Goal: Transaction & Acquisition: Book appointment/travel/reservation

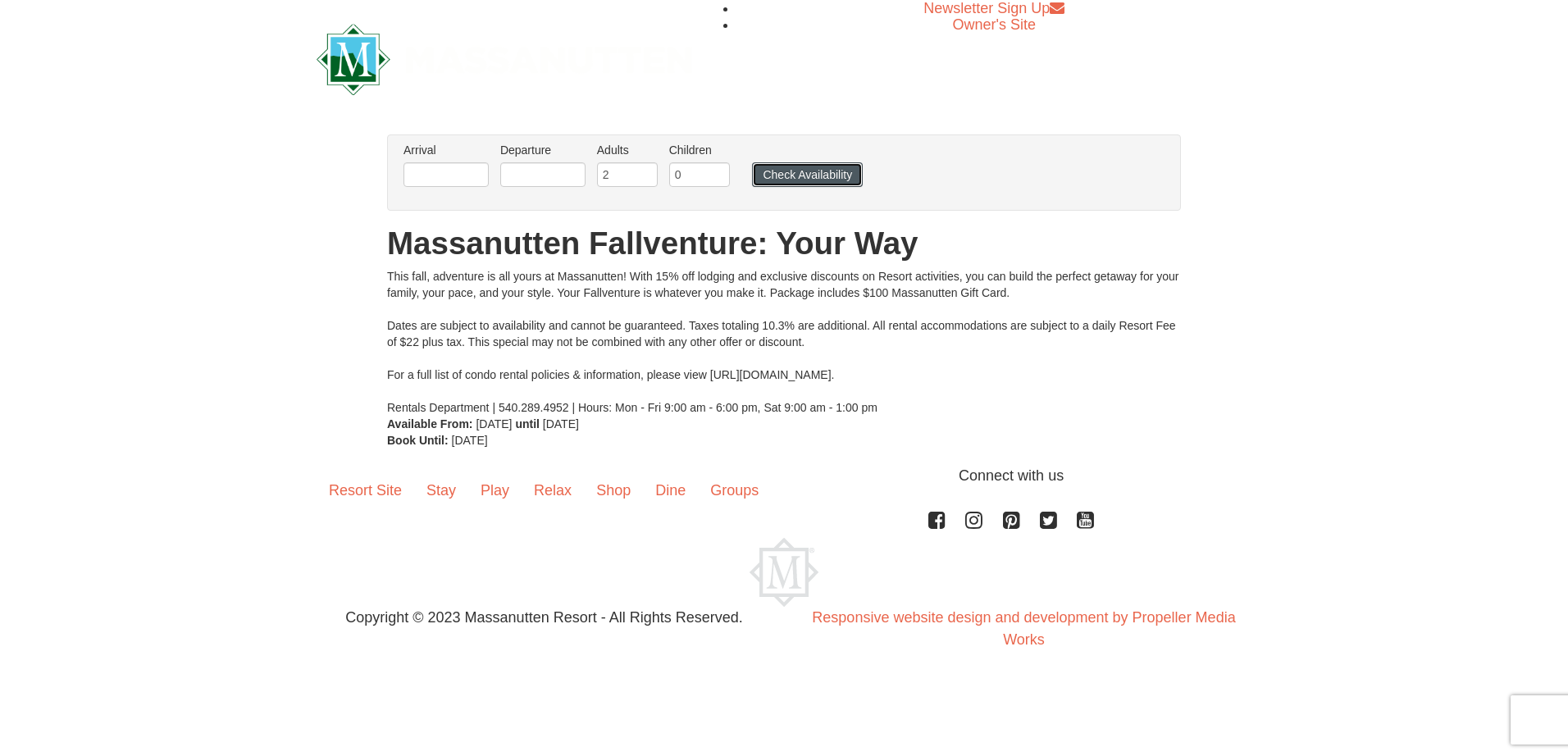
click at [804, 186] on button "Check Availability" at bounding box center [808, 175] width 111 height 25
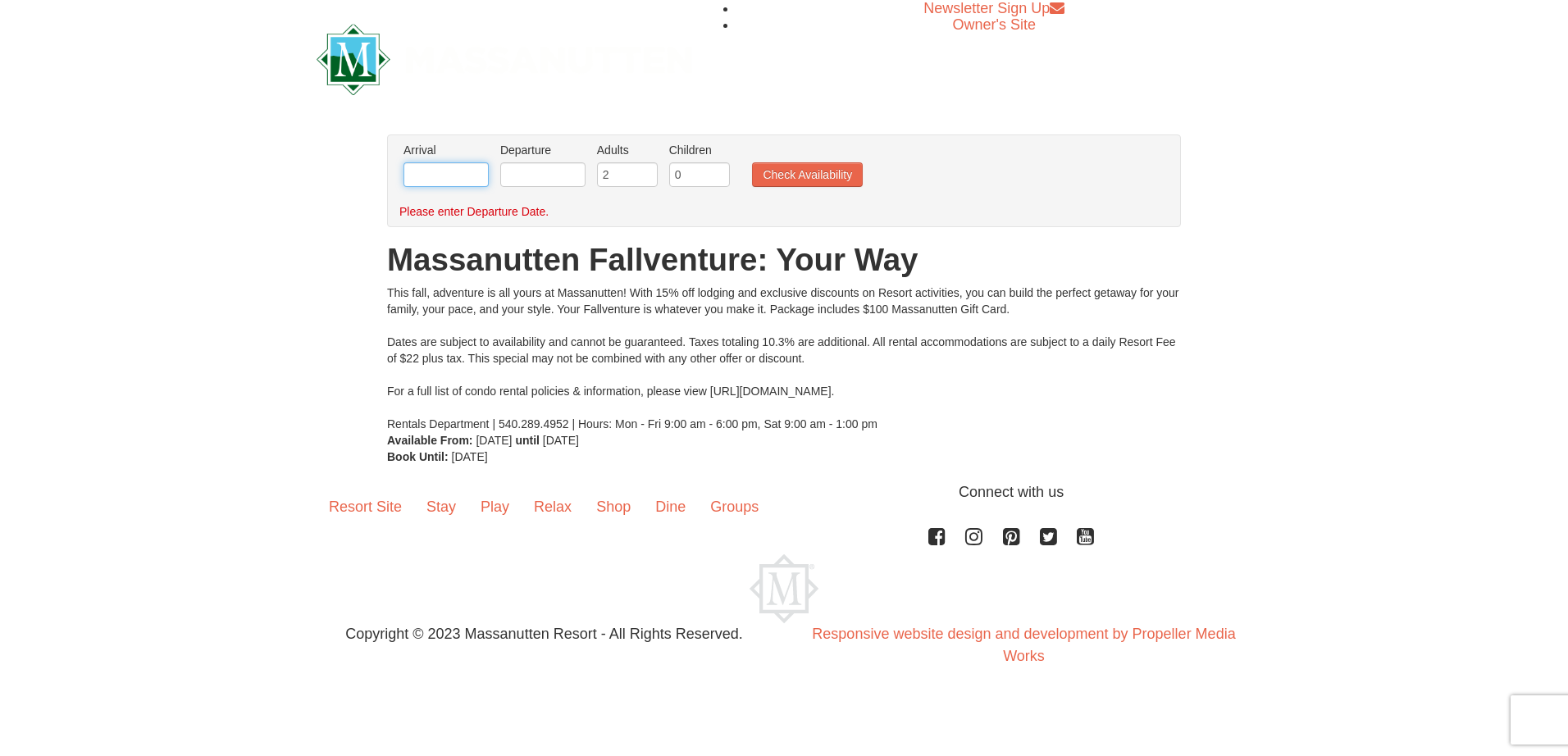
click at [481, 179] on input "text" at bounding box center [446, 175] width 85 height 25
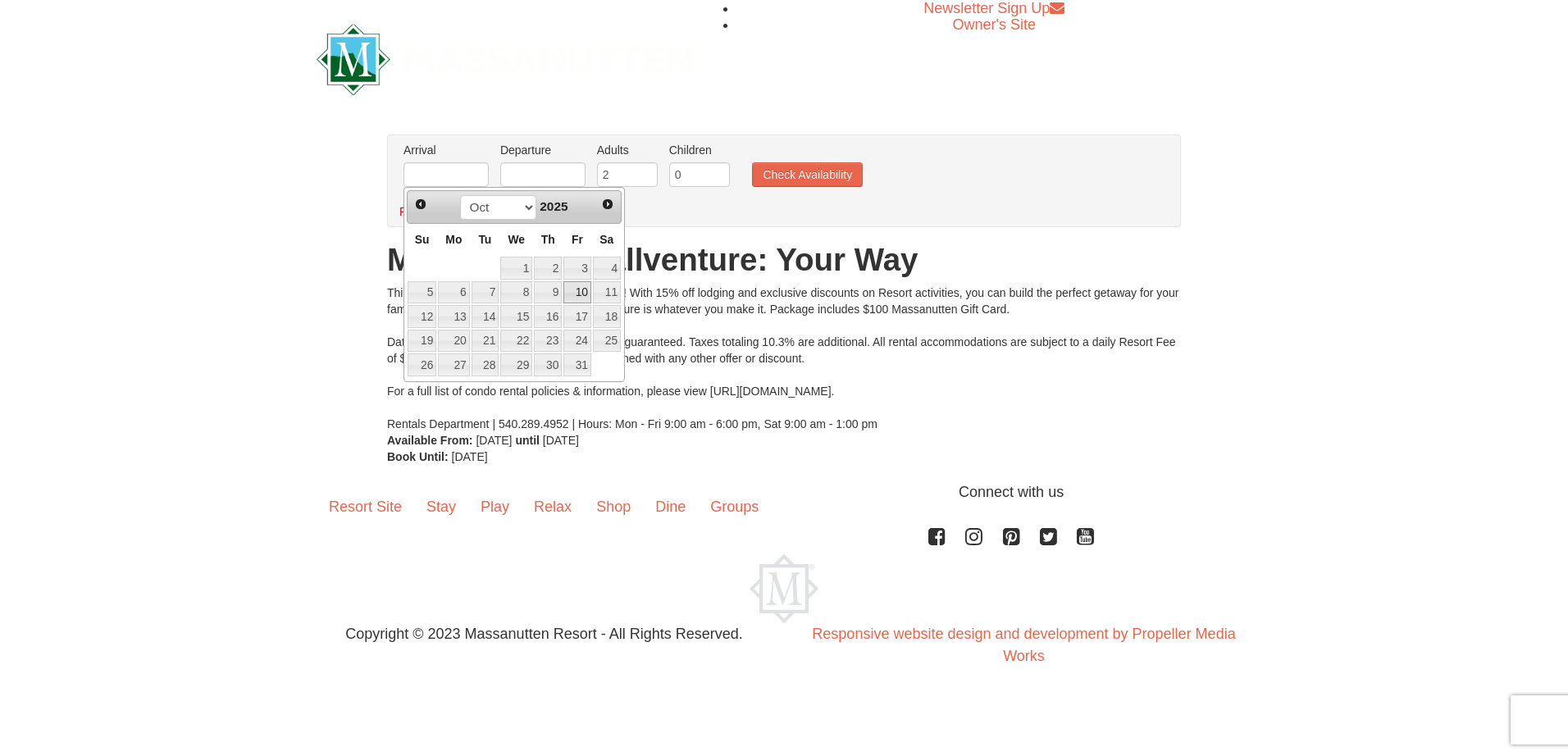
click at [582, 292] on link "10" at bounding box center [578, 292] width 28 height 23
type input "[DATE]"
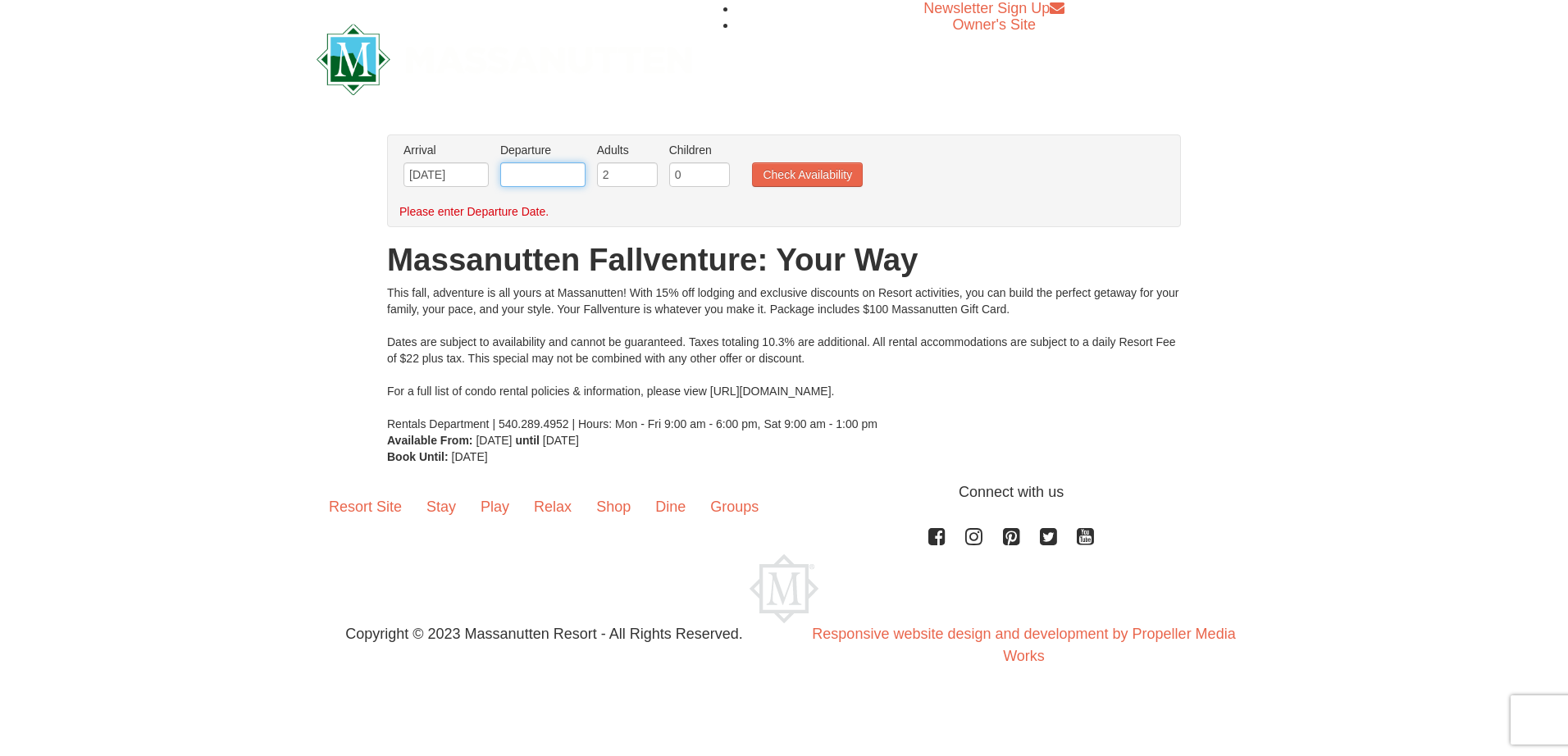
click at [547, 177] on input "text" at bounding box center [543, 175] width 85 height 25
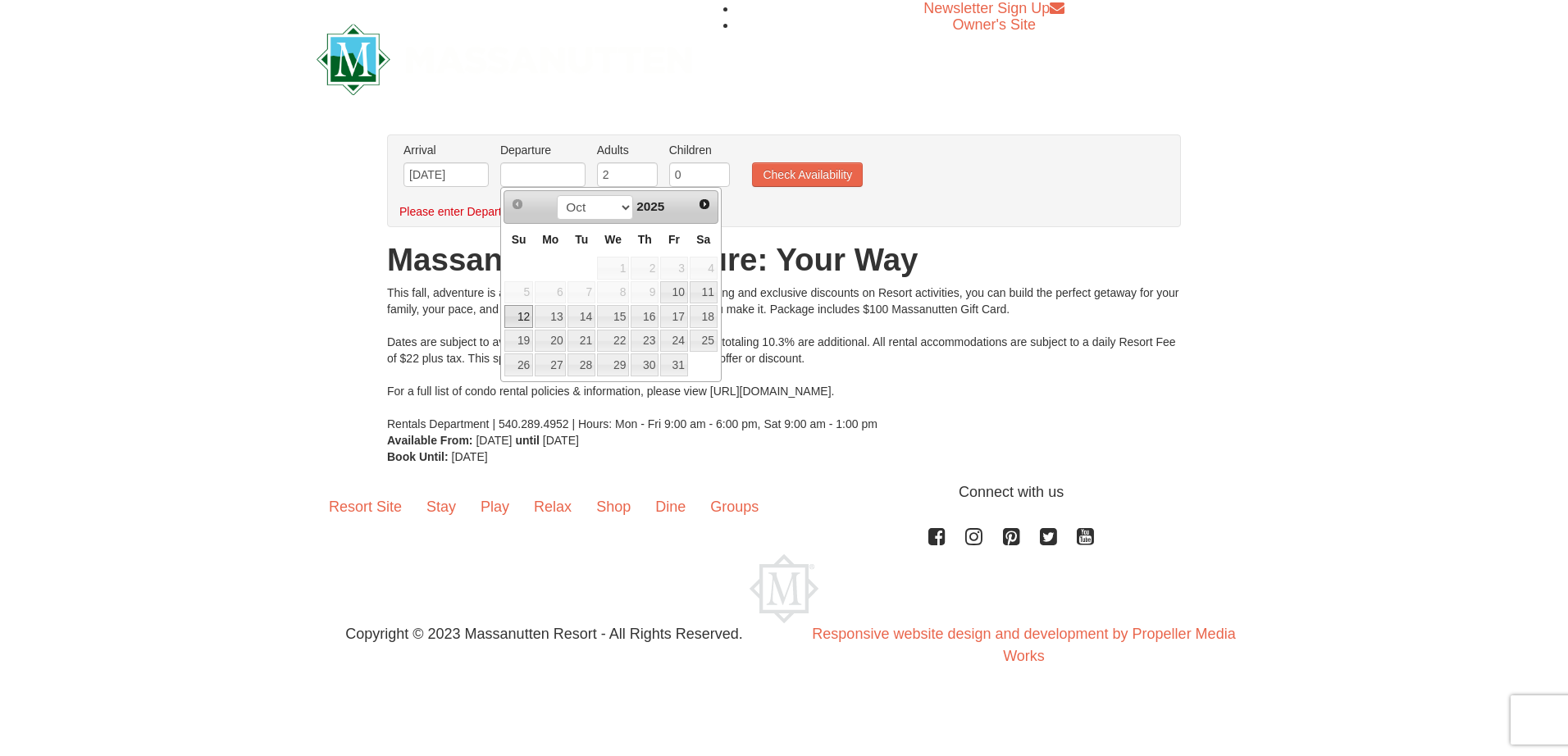
click at [517, 316] on link "12" at bounding box center [519, 317] width 29 height 23
type input "[DATE]"
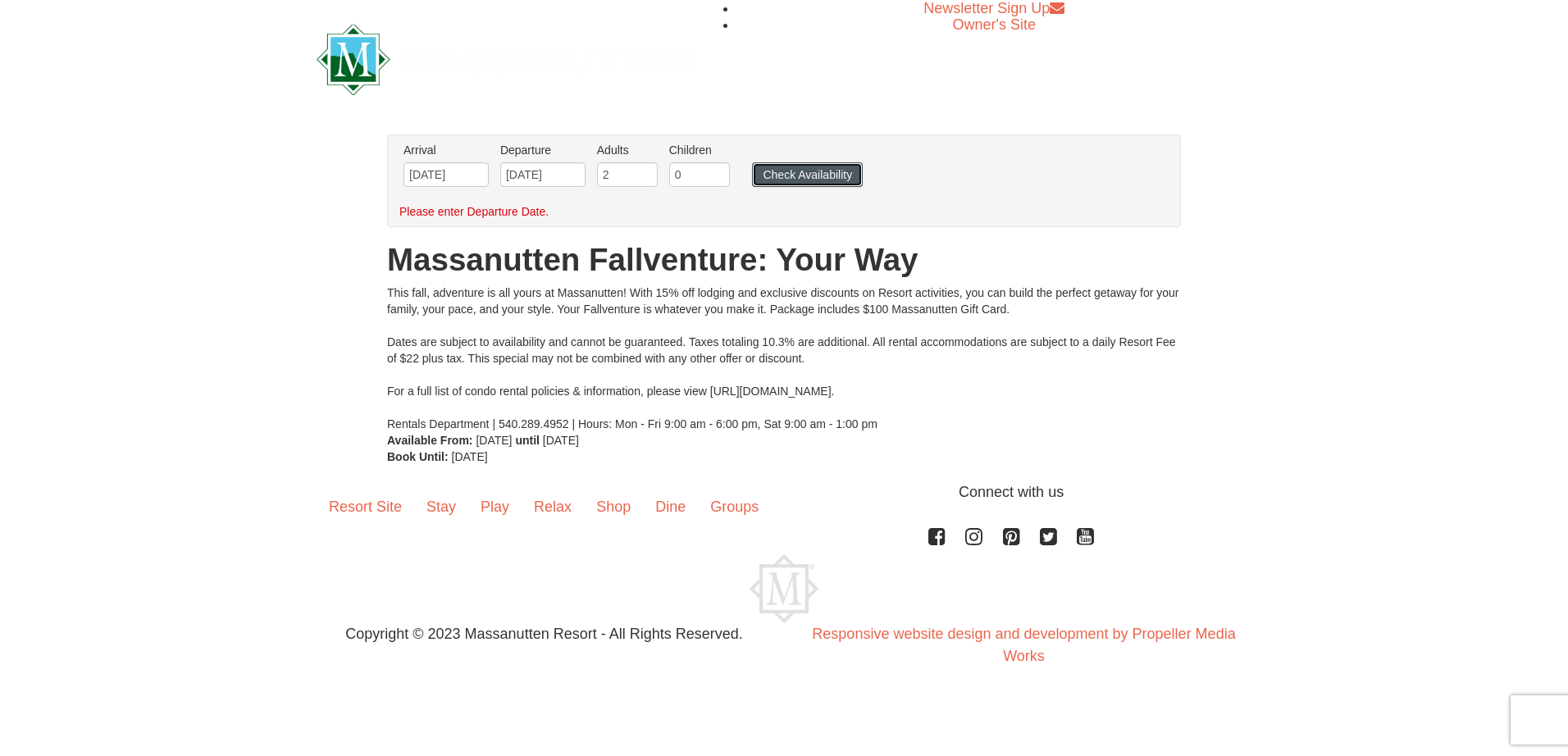
click at [827, 184] on button "Check Availability" at bounding box center [808, 175] width 111 height 25
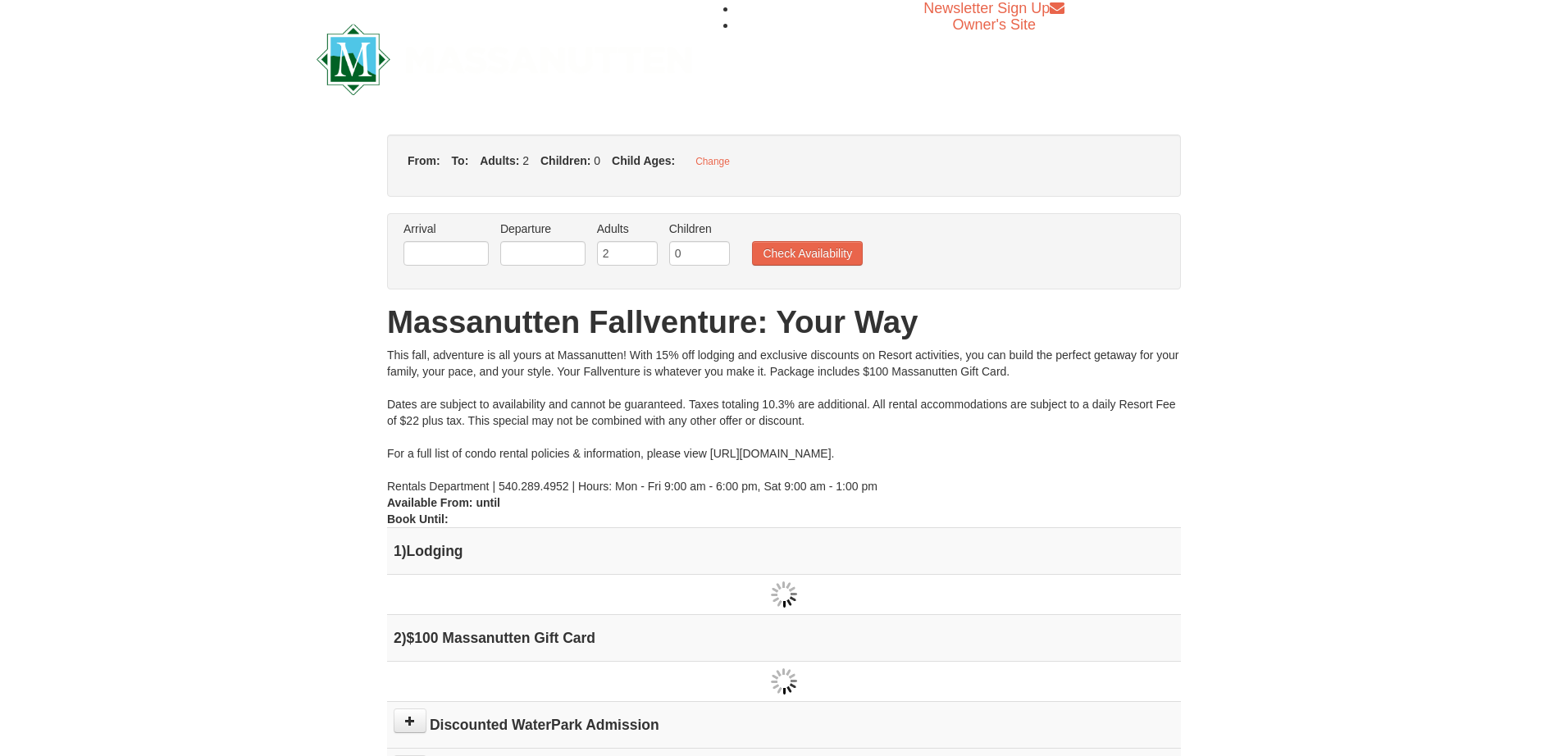
type input "[DATE]"
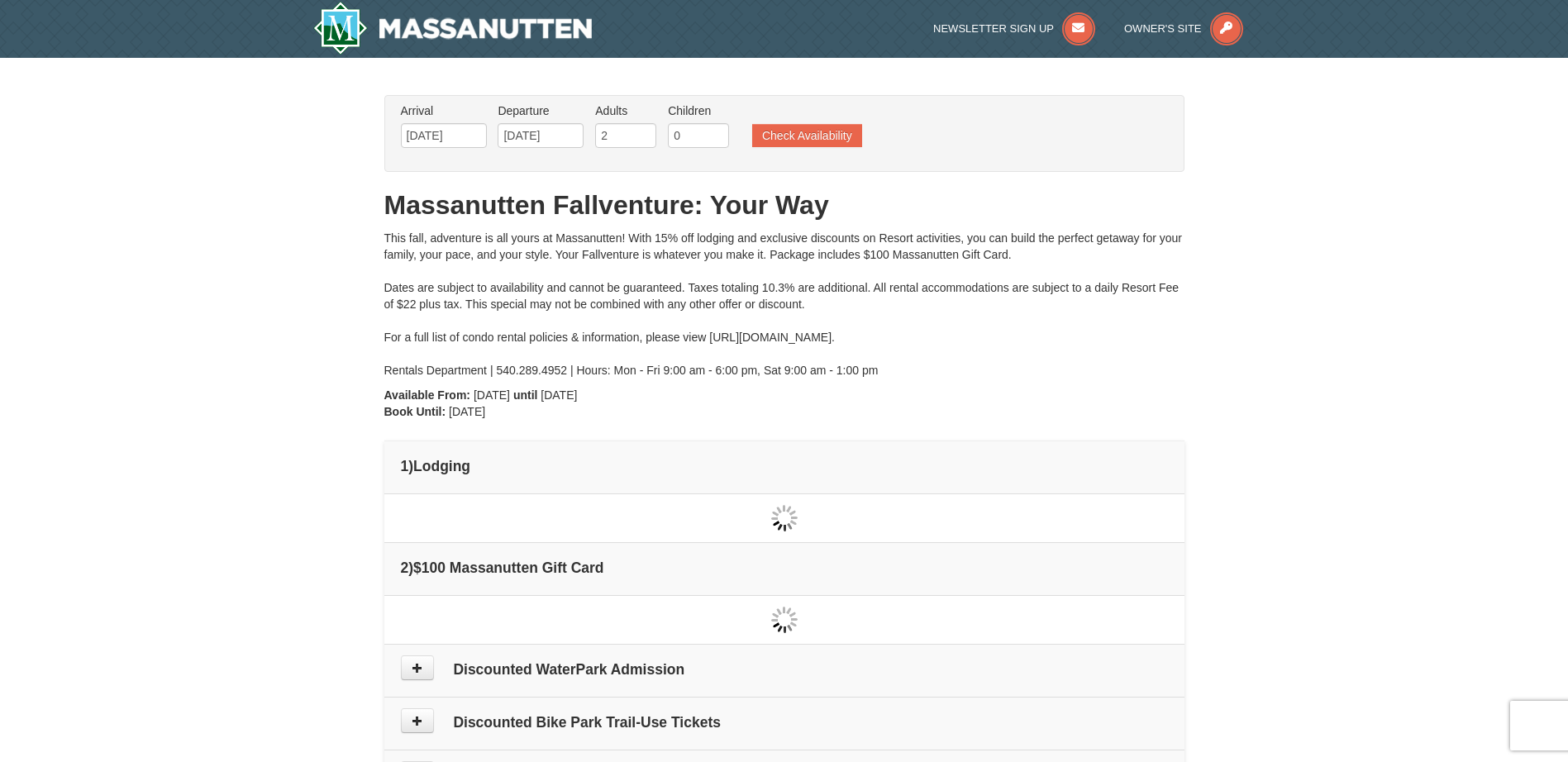
type input "[DATE]"
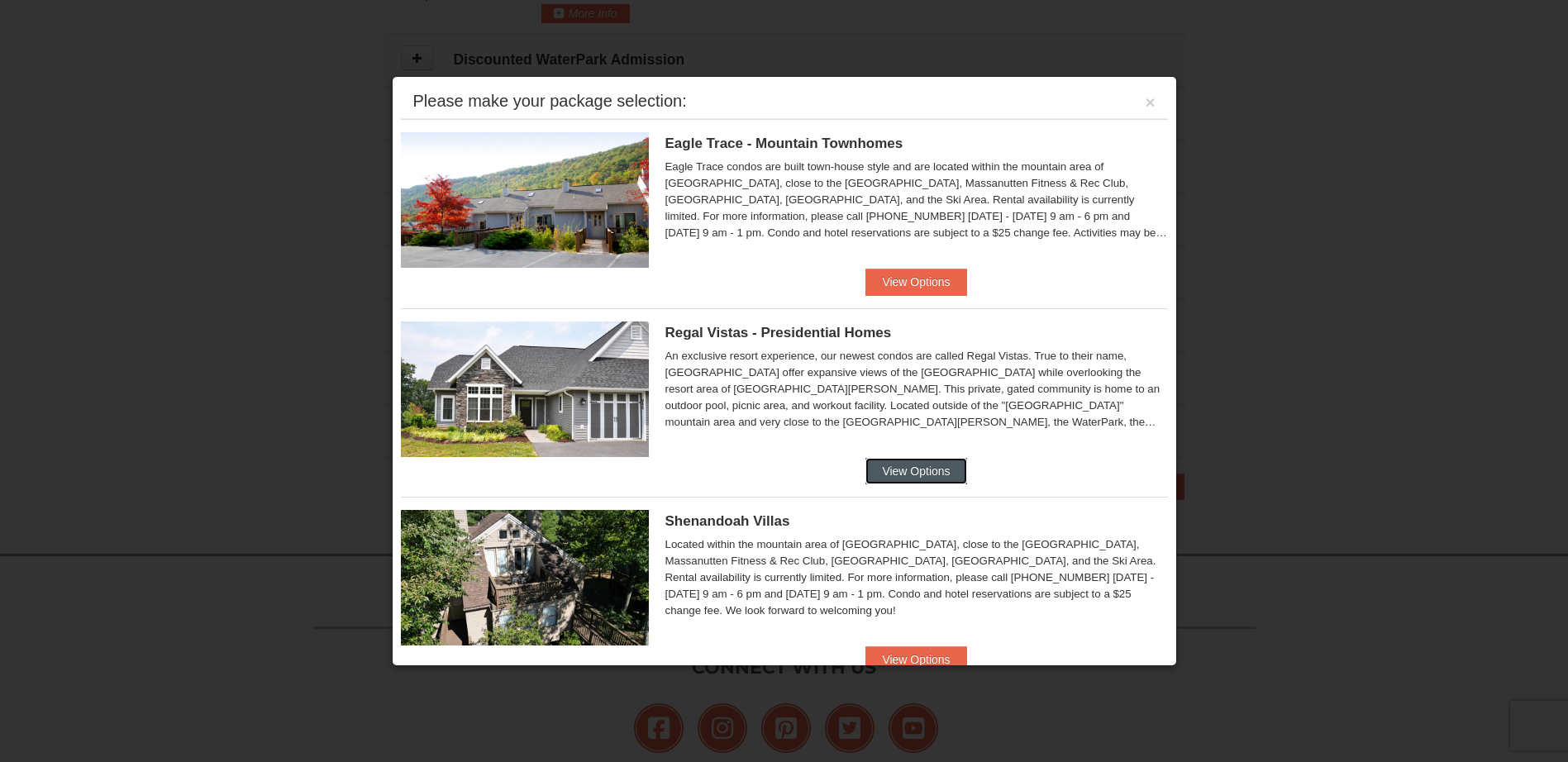
click at [903, 472] on button "View Options" at bounding box center [916, 472] width 101 height 27
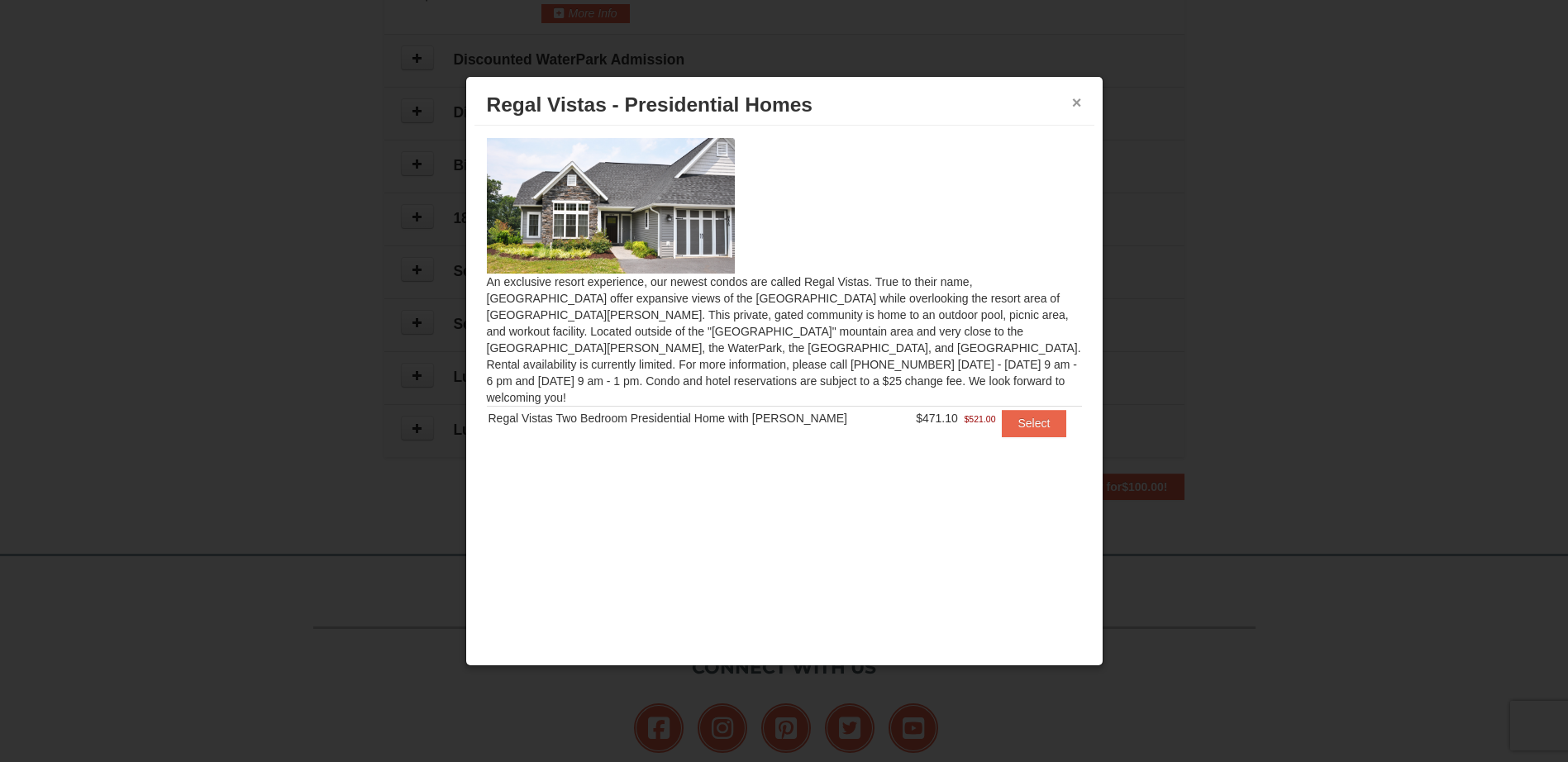
click at [1072, 107] on button "×" at bounding box center [1077, 102] width 10 height 17
